Goal: Transaction & Acquisition: Purchase product/service

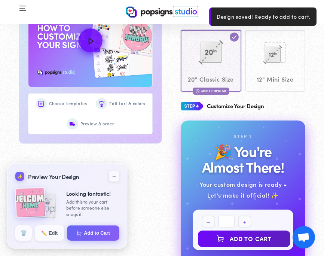
scroll to position [289, 0]
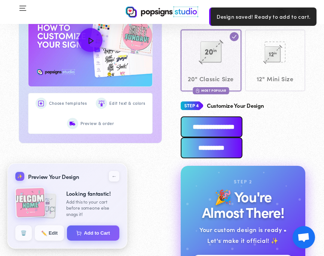
click at [214, 152] on input "**********" at bounding box center [212, 147] width 62 height 21
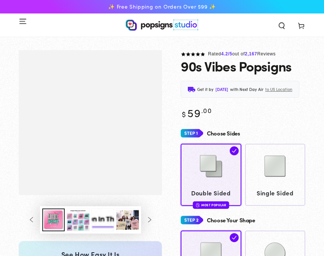
scroll to position [289, 0]
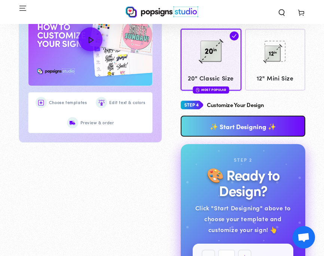
click at [214, 131] on link "✨ Start Designing ✨" at bounding box center [243, 126] width 125 height 21
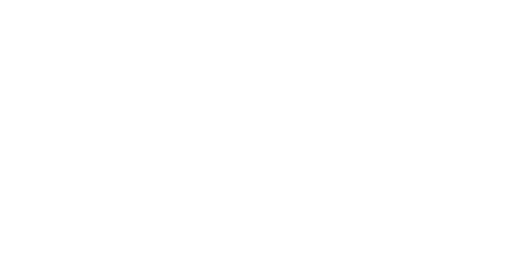
scroll to position [0, 0]
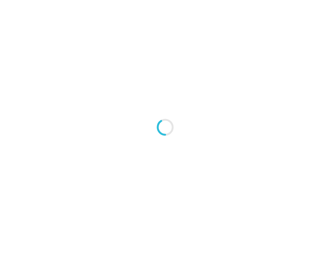
type textarea "An ancient tree with a door leading to a magical world"
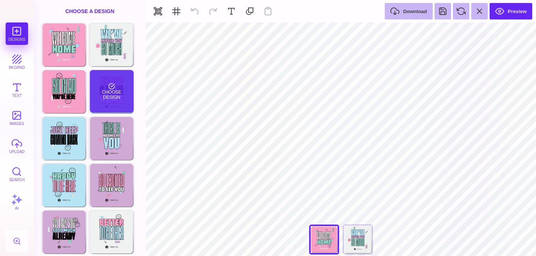
click at [102, 96] on div "Choose Design" at bounding box center [112, 91] width 44 height 43
type input "****"
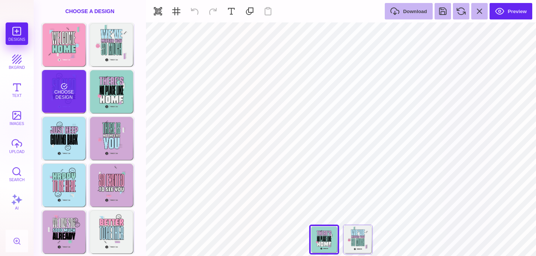
click at [73, 96] on div "Choose Design" at bounding box center [64, 91] width 44 height 43
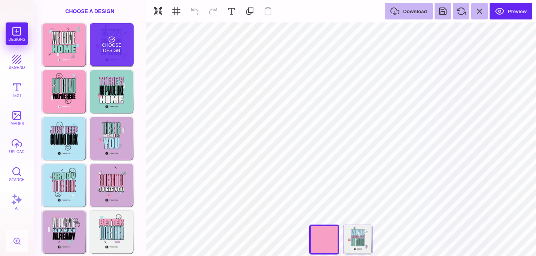
click at [110, 52] on div "Choose Design" at bounding box center [112, 44] width 44 height 43
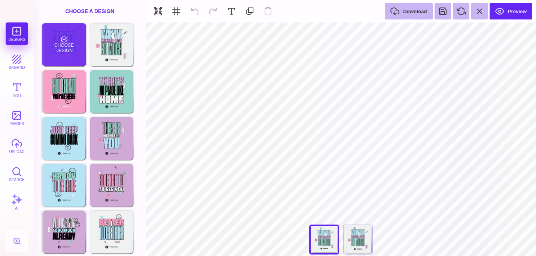
click at [85, 52] on div "Choose Design" at bounding box center [64, 44] width 44 height 43
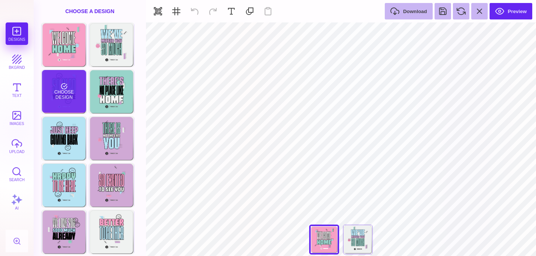
click at [82, 86] on div "Choose Design" at bounding box center [64, 91] width 44 height 43
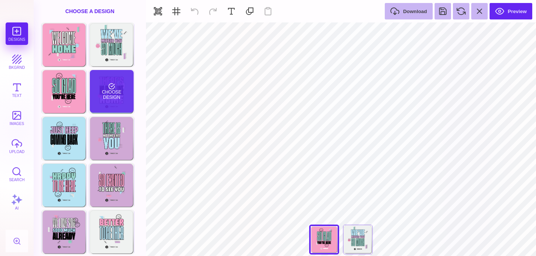
click at [104, 85] on div "Choose Design" at bounding box center [112, 91] width 44 height 43
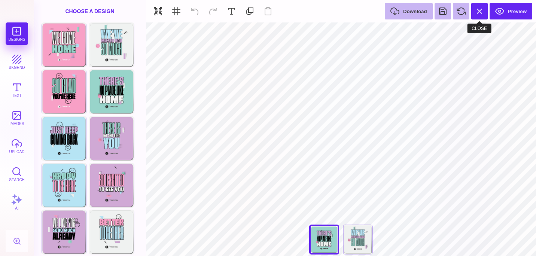
click at [324, 12] on button at bounding box center [479, 11] width 16 height 16
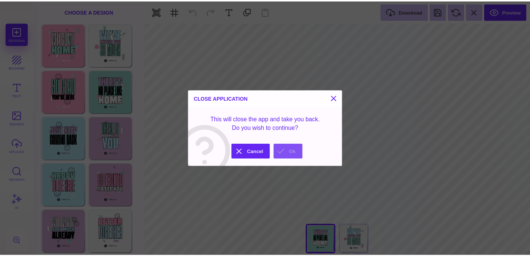
drag, startPoint x: 302, startPoint y: 152, endPoint x: 468, endPoint y: 29, distance: 206.6
click at [302, 152] on button "Ok" at bounding box center [291, 152] width 29 height 15
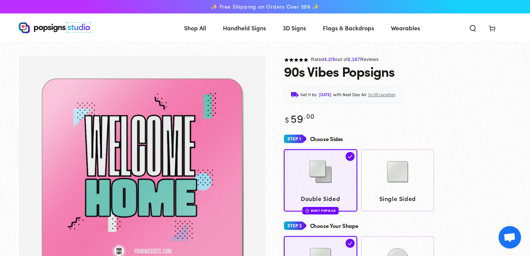
click at [324, 29] on icon at bounding box center [492, 27] width 7 height 7
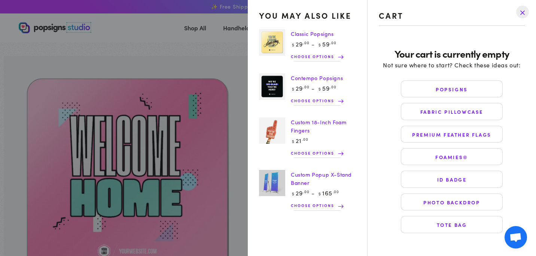
click at [324, 14] on drawer-close-button at bounding box center [522, 12] width 19 height 16
